Goal: Task Accomplishment & Management: Use online tool/utility

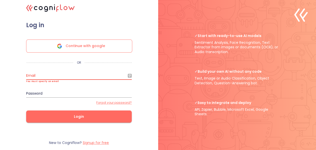
click at [78, 47] on span "Continue with google" at bounding box center [85, 46] width 39 height 13
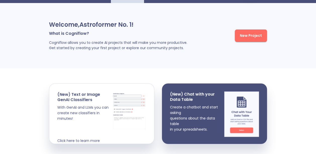
scroll to position [18, 0]
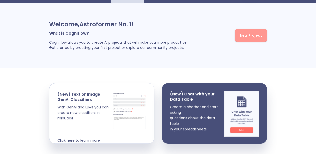
click at [252, 35] on span "New Project" at bounding box center [251, 35] width 22 height 6
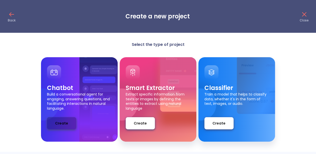
click at [62, 124] on span "Create" at bounding box center [61, 123] width 13 height 6
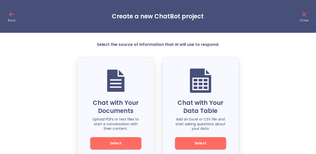
scroll to position [12, 0]
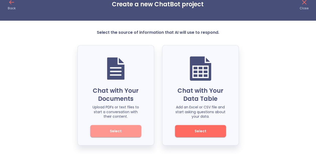
click at [120, 134] on button "Select" at bounding box center [115, 131] width 51 height 12
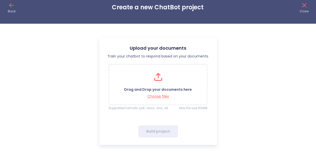
scroll to position [9, 0]
click at [157, 96] on p "Choose files" at bounding box center [158, 96] width 68 height 5
